Goal: Navigation & Orientation: Find specific page/section

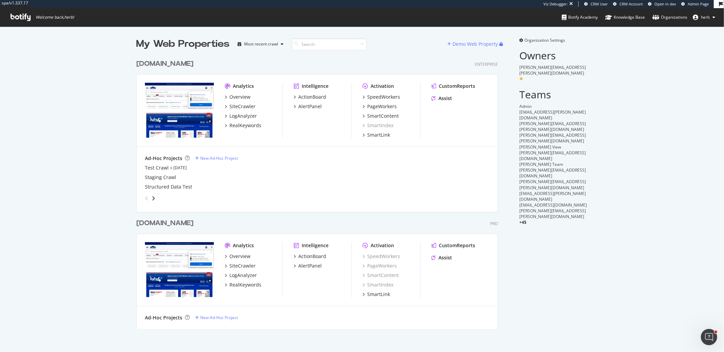
scroll to position [278, 367]
click at [246, 107] on div "SiteCrawler" at bounding box center [243, 106] width 26 height 7
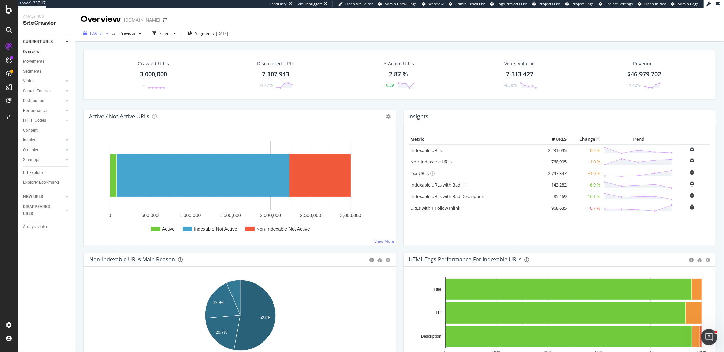
click at [109, 33] on icon "button" at bounding box center [107, 33] width 3 height 4
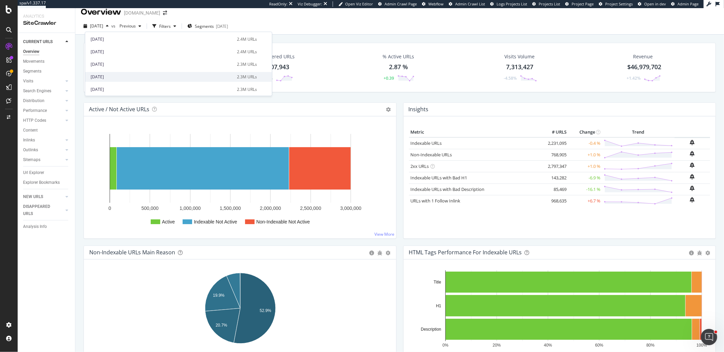
scroll to position [462, 0]
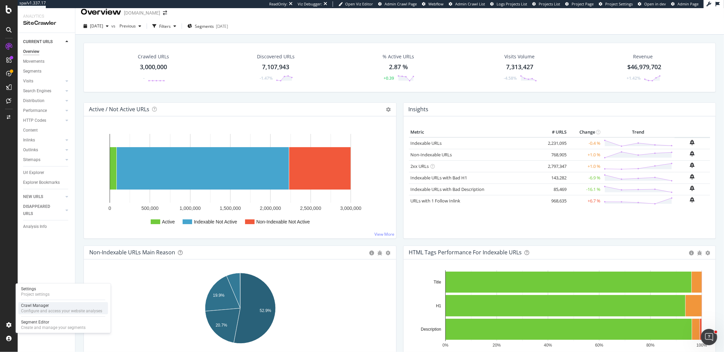
click at [24, 307] on div "Crawl Manager" at bounding box center [61, 305] width 81 height 5
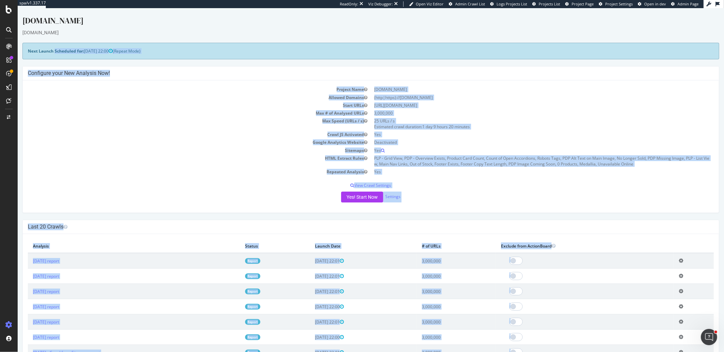
drag, startPoint x: 613, startPoint y: 328, endPoint x: 16, endPoint y: 223, distance: 606.4
copy div "Lore 20 Ipsumd × Sitam Consec Adipisci ? Eli sed doei tem inci ut labore etd ma…"
